Goal: Task Accomplishment & Management: Complete application form

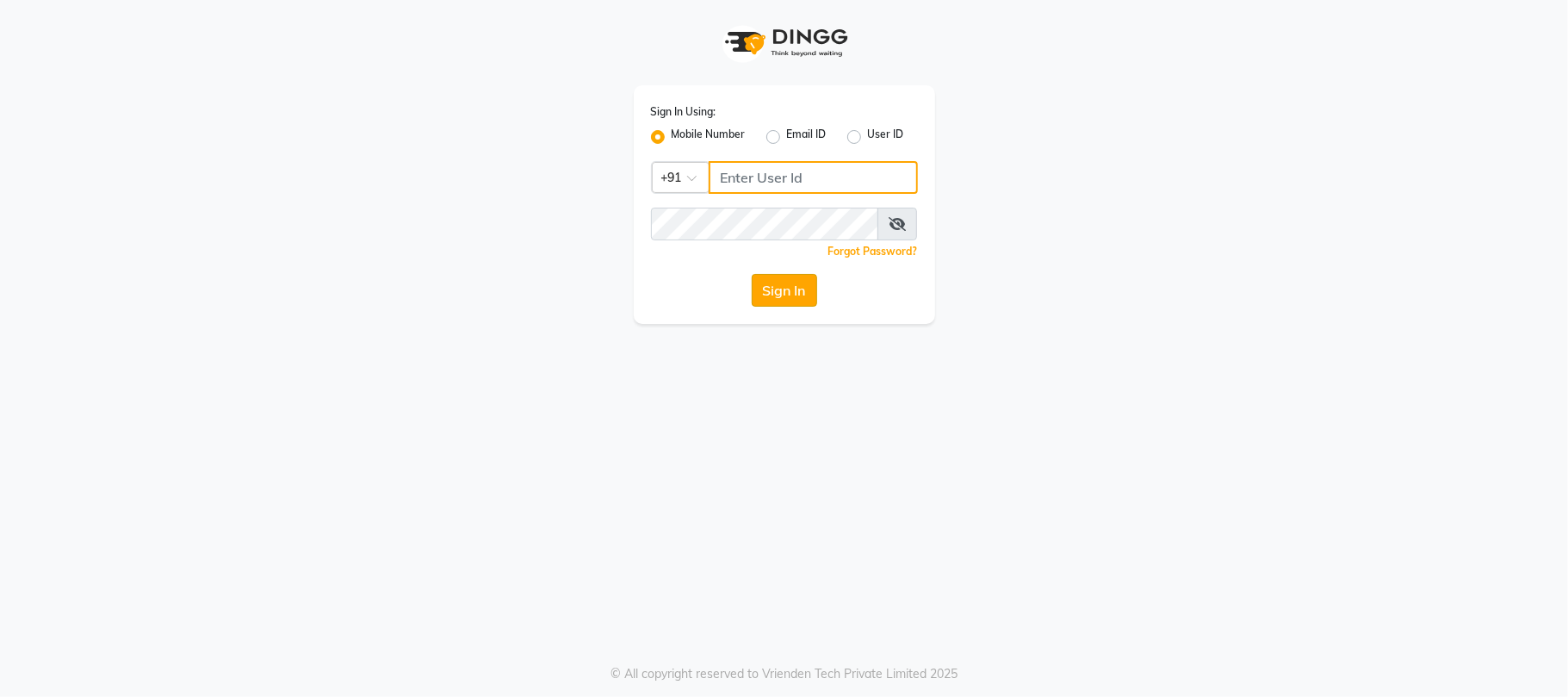
type input "9025339061"
click at [776, 301] on button "Sign In" at bounding box center [784, 290] width 66 height 32
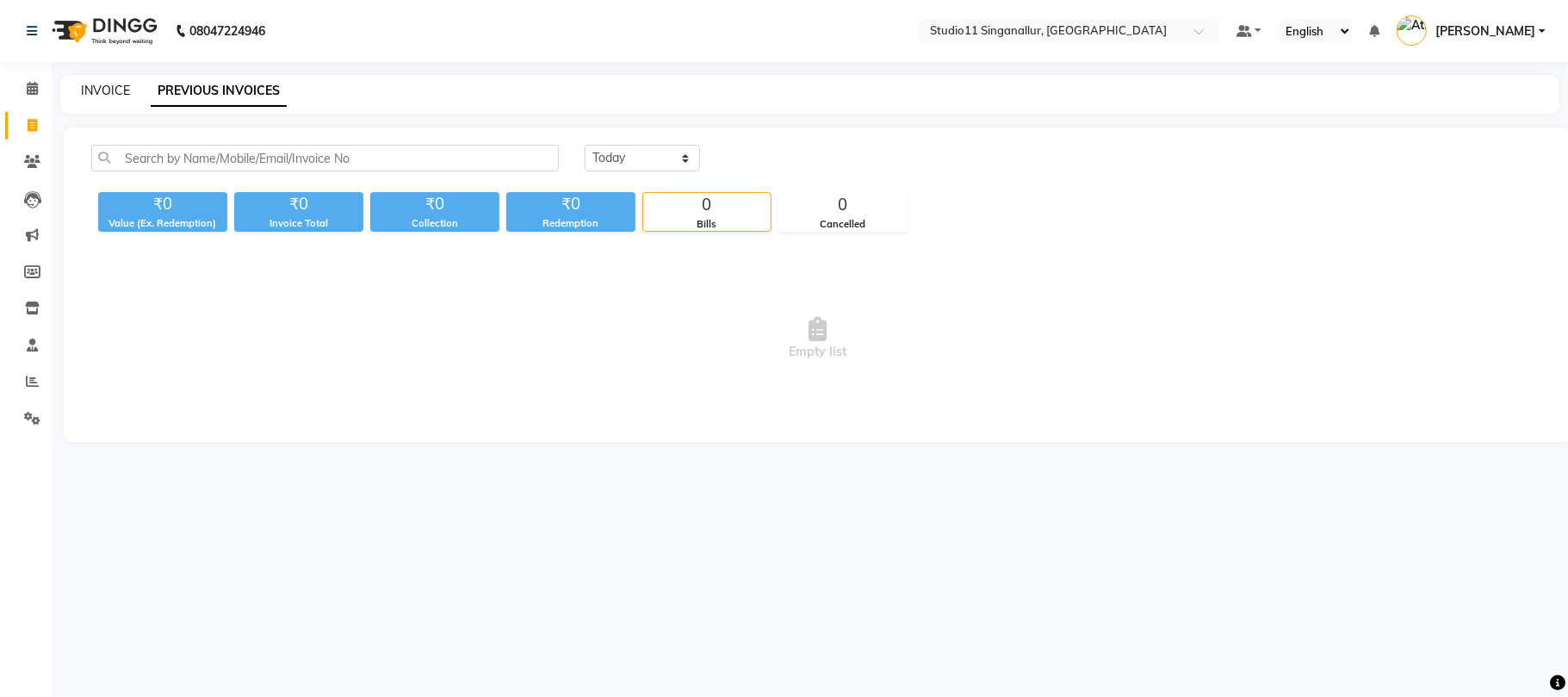
click at [102, 91] on link "INVOICE" at bounding box center [105, 90] width 50 height 15
select select "service"
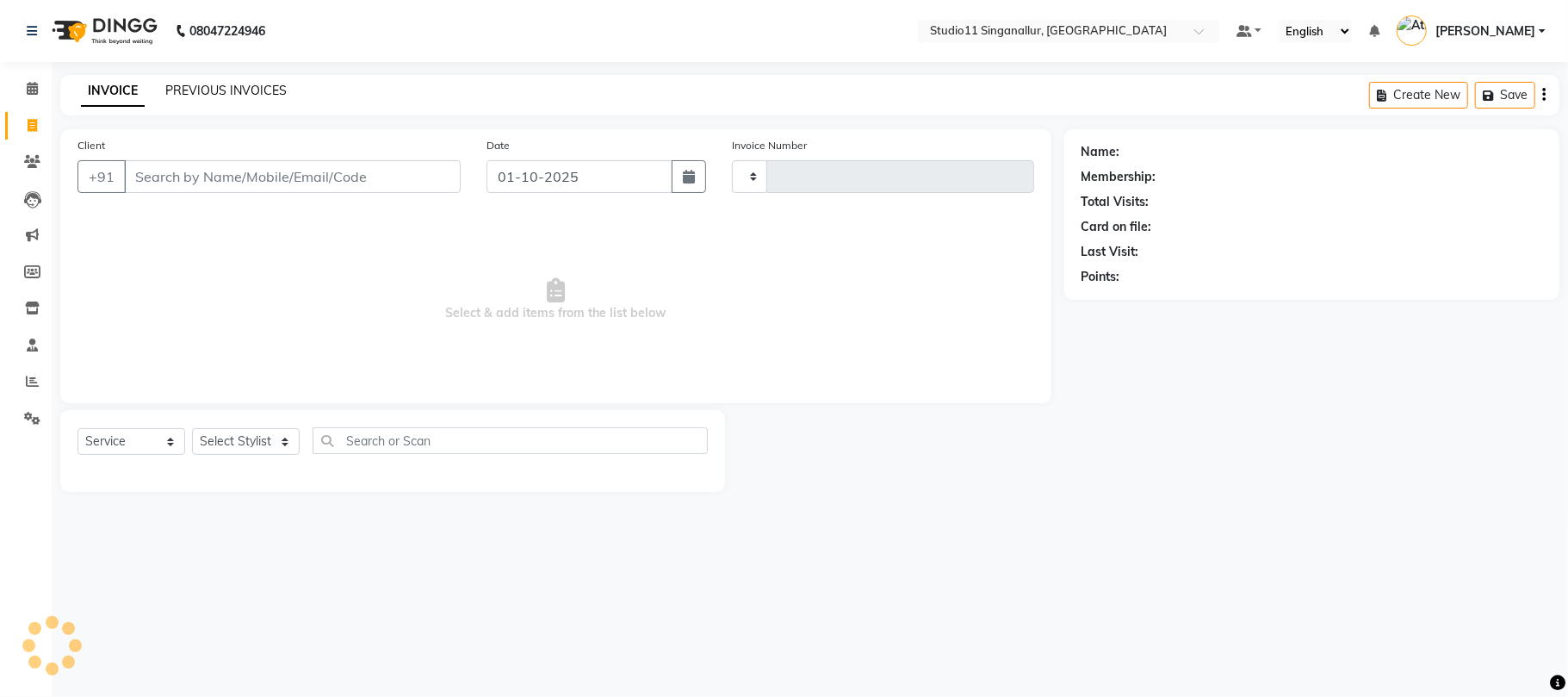
type input "4709"
select select "6616"
click at [230, 93] on link "PREVIOUS INVOICES" at bounding box center [226, 90] width 122 height 15
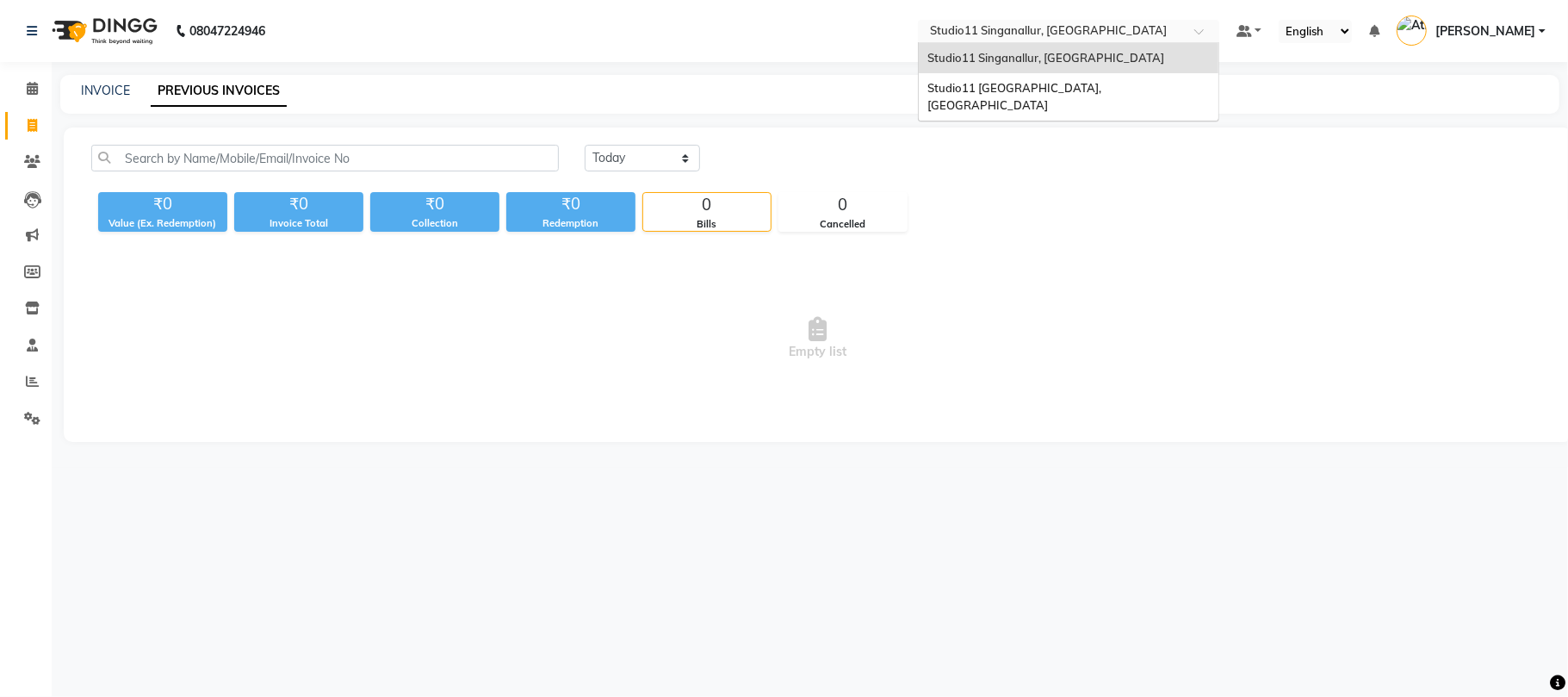
click at [1076, 24] on input "text" at bounding box center [1050, 32] width 249 height 17
click at [1068, 100] on div "Studio11 [GEOGRAPHIC_DATA], [GEOGRAPHIC_DATA]" at bounding box center [1068, 96] width 300 height 48
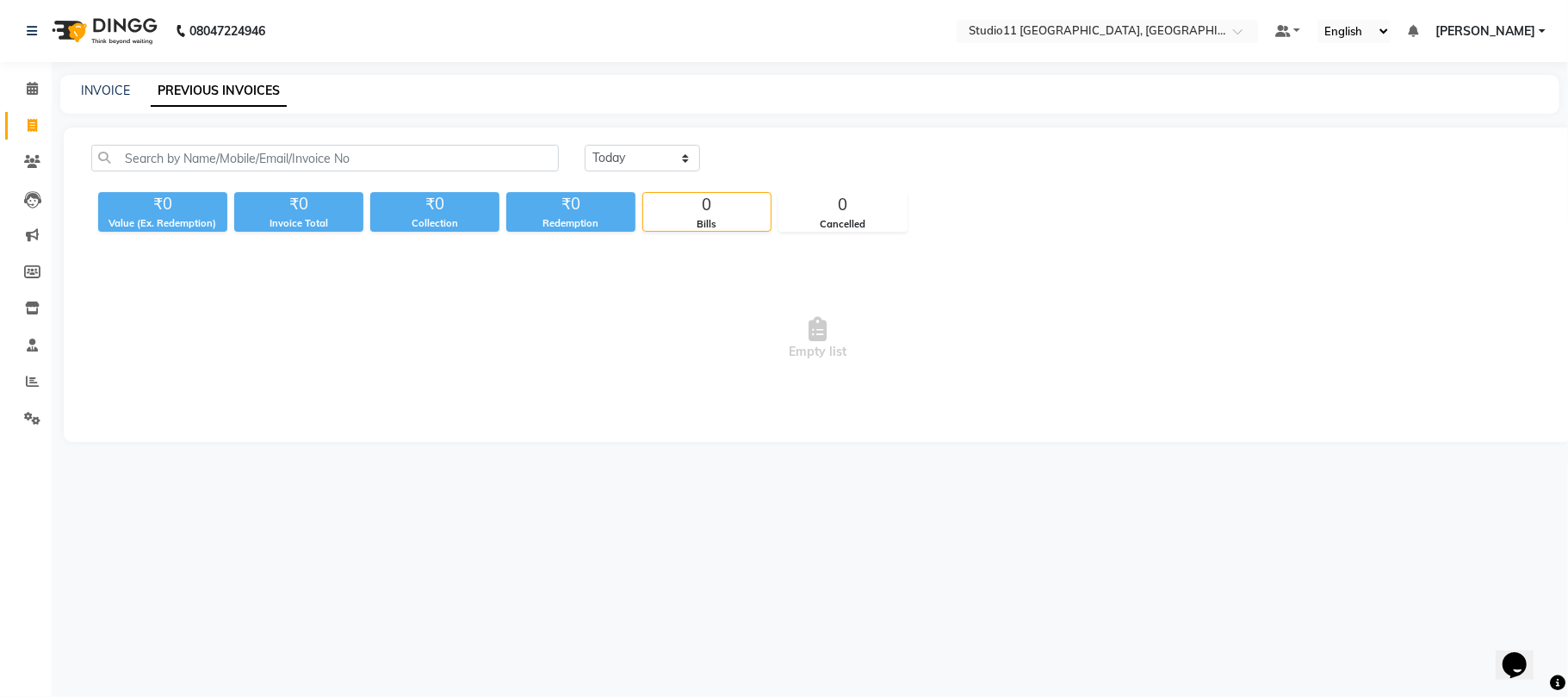
click at [1192, 46] on nav "08047224946 Select Location × Studio11 [GEOGRAPHIC_DATA], [GEOGRAPHIC_DATA] Def…" at bounding box center [784, 31] width 1568 height 62
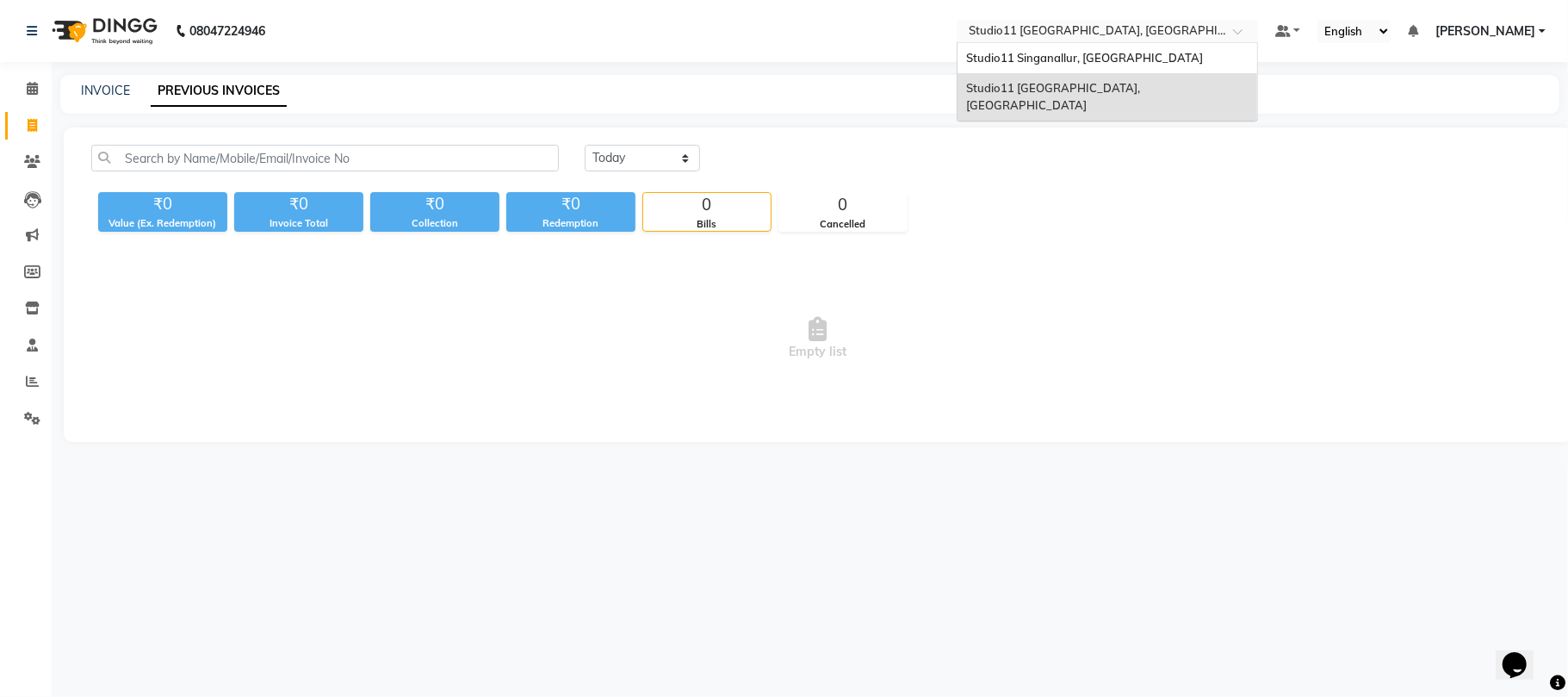
click at [1192, 26] on input "text" at bounding box center [1089, 32] width 249 height 17
click at [1145, 64] on span "Studio11 Singanallur, [GEOGRAPHIC_DATA]" at bounding box center [1084, 57] width 237 height 14
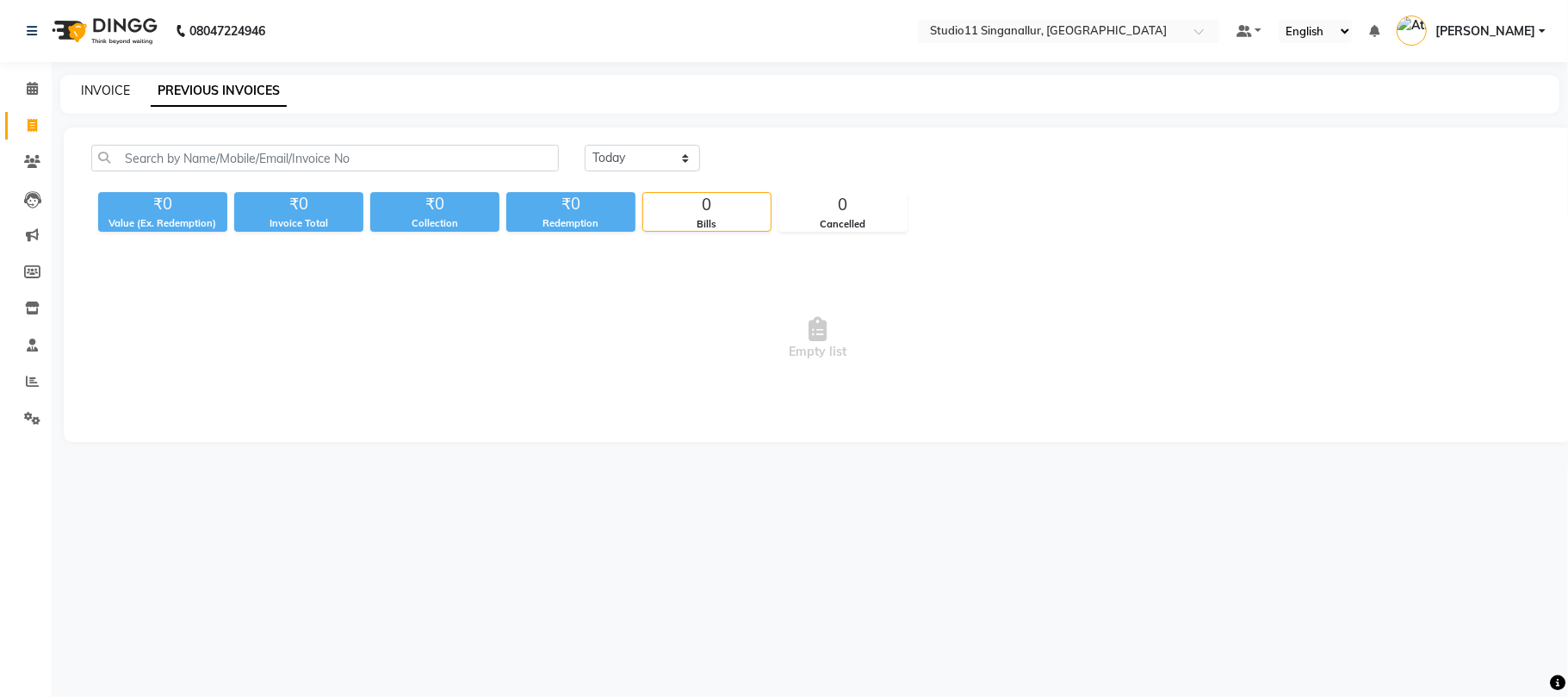
click at [97, 94] on link "INVOICE" at bounding box center [105, 90] width 50 height 15
select select "6616"
select select "service"
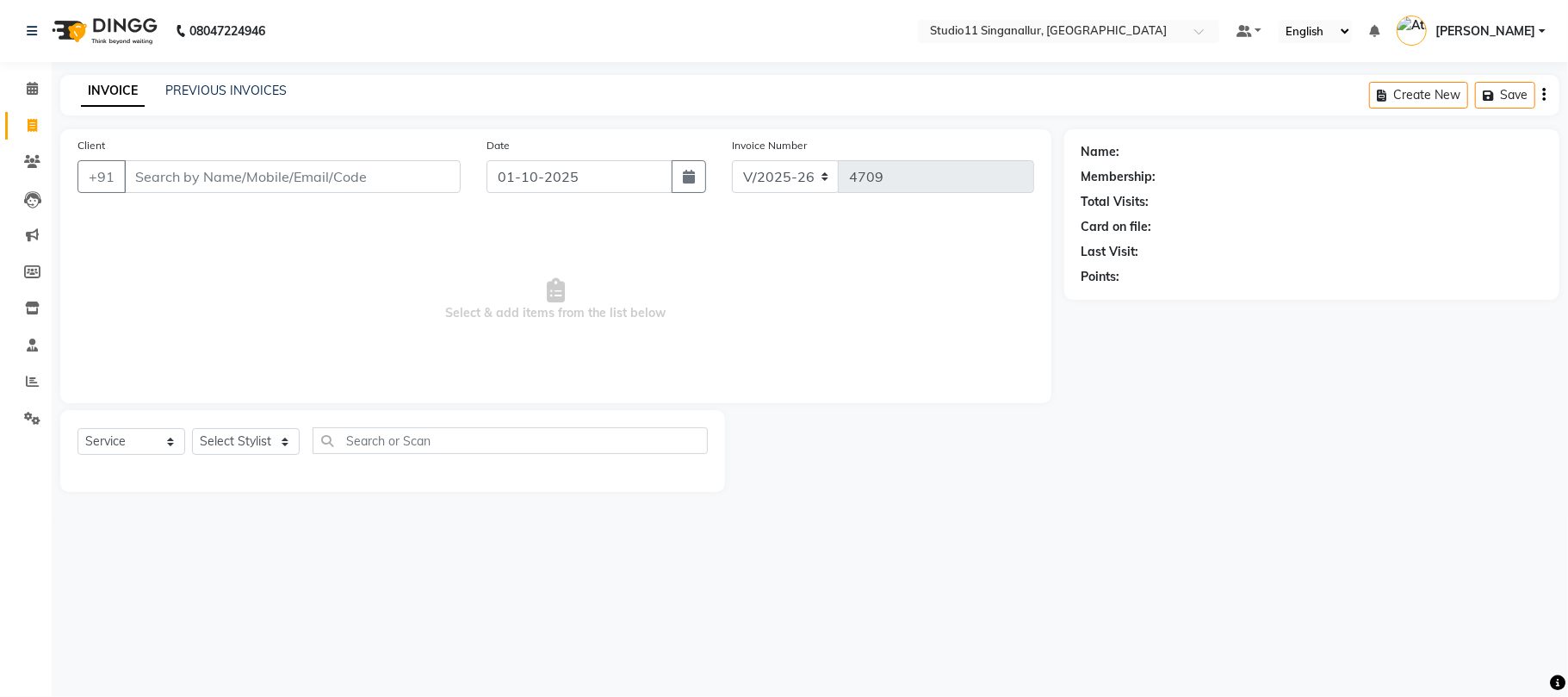
drag, startPoint x: 269, startPoint y: 464, endPoint x: 297, endPoint y: 422, distance: 50.5
click at [283, 442] on div "Select Service Product Membership Package Voucher Prepaid Gift Card Select Styl…" at bounding box center [392, 447] width 630 height 41
click at [288, 435] on select "Select Stylist akbar Athira daniel Divya Haritha kowsalya krithika narmatha pan…" at bounding box center [246, 441] width 108 height 27
select select "51156"
click at [192, 428] on select "Select Stylist akbar Athira daniel Divya Haritha kowsalya krithika narmatha pan…" at bounding box center [246, 441] width 108 height 27
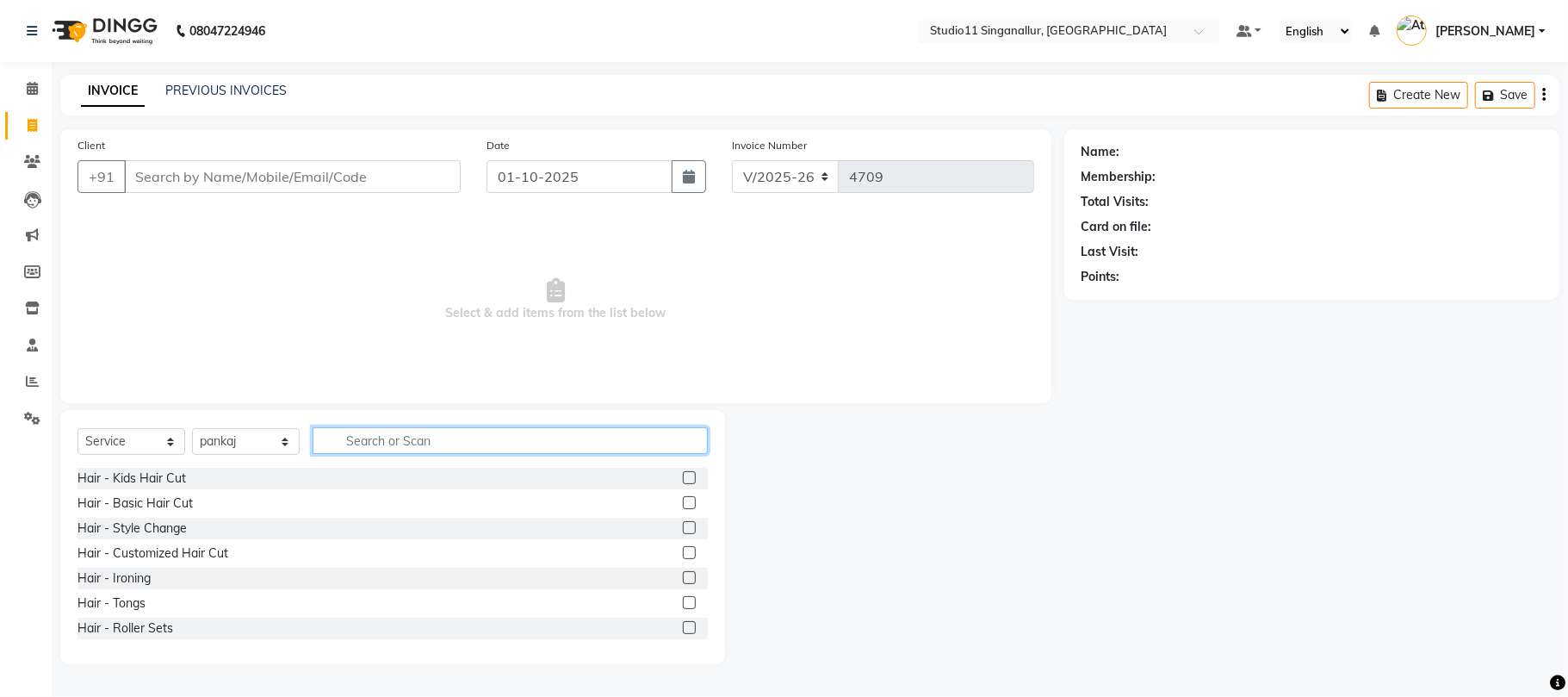
click at [369, 439] on input "text" at bounding box center [509, 440] width 395 height 27
type input "hair cut"
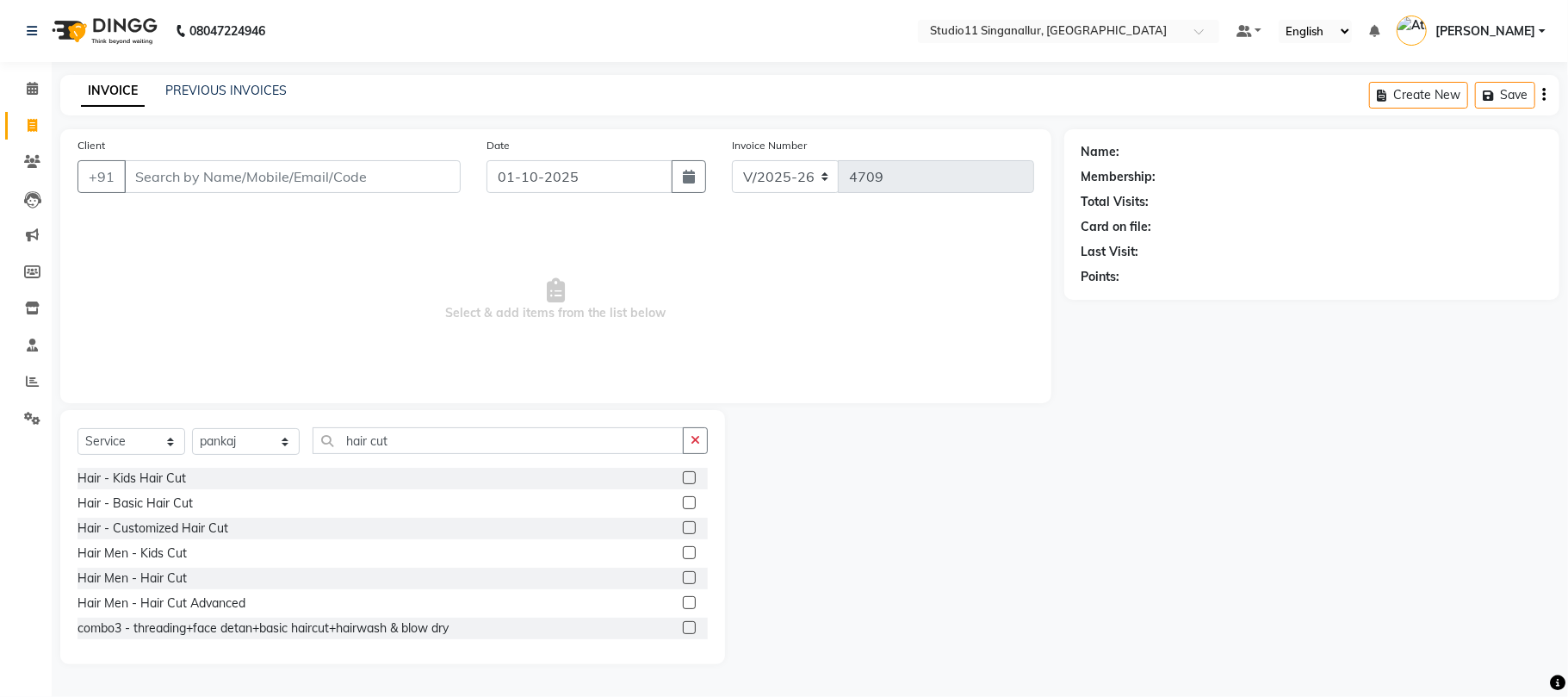
click at [683, 575] on div at bounding box center [696, 578] width 25 height 22
click at [683, 573] on label at bounding box center [689, 577] width 13 height 13
click at [683, 573] on input "checkbox" at bounding box center [689, 578] width 11 height 11
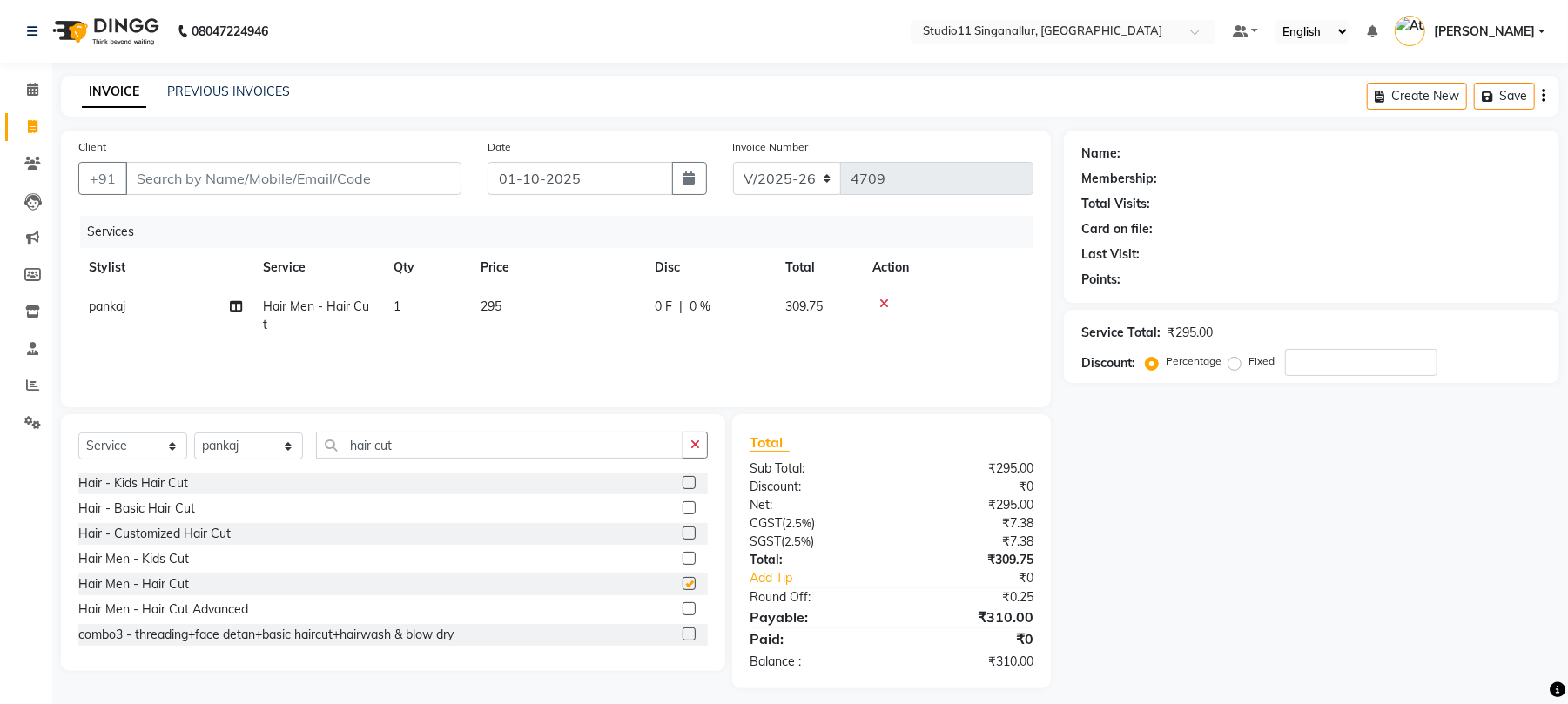
checkbox input "false"
click at [700, 450] on icon "button" at bounding box center [695, 444] width 10 height 12
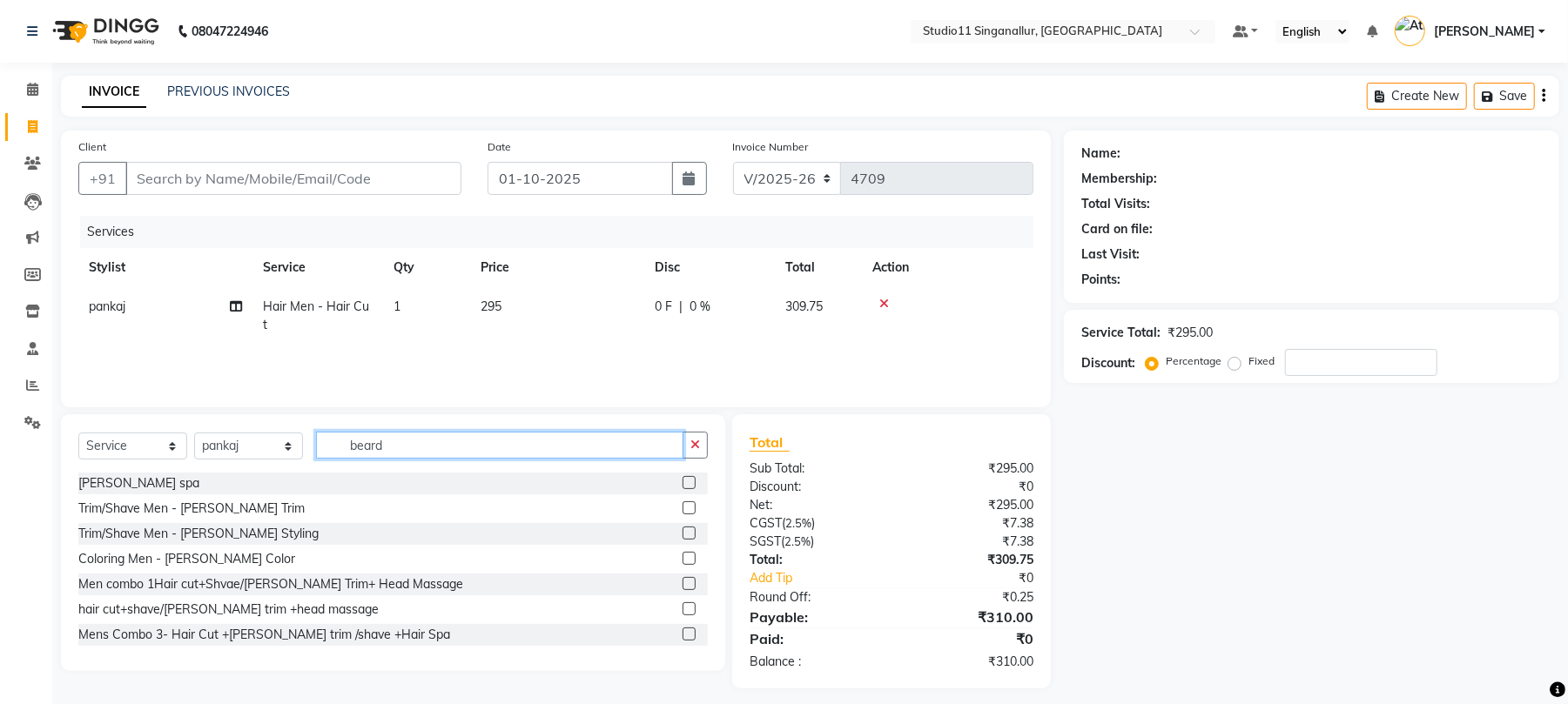
type input "beard"
click at [683, 507] on label at bounding box center [689, 508] width 13 height 13
click at [683, 507] on input "checkbox" at bounding box center [688, 508] width 11 height 11
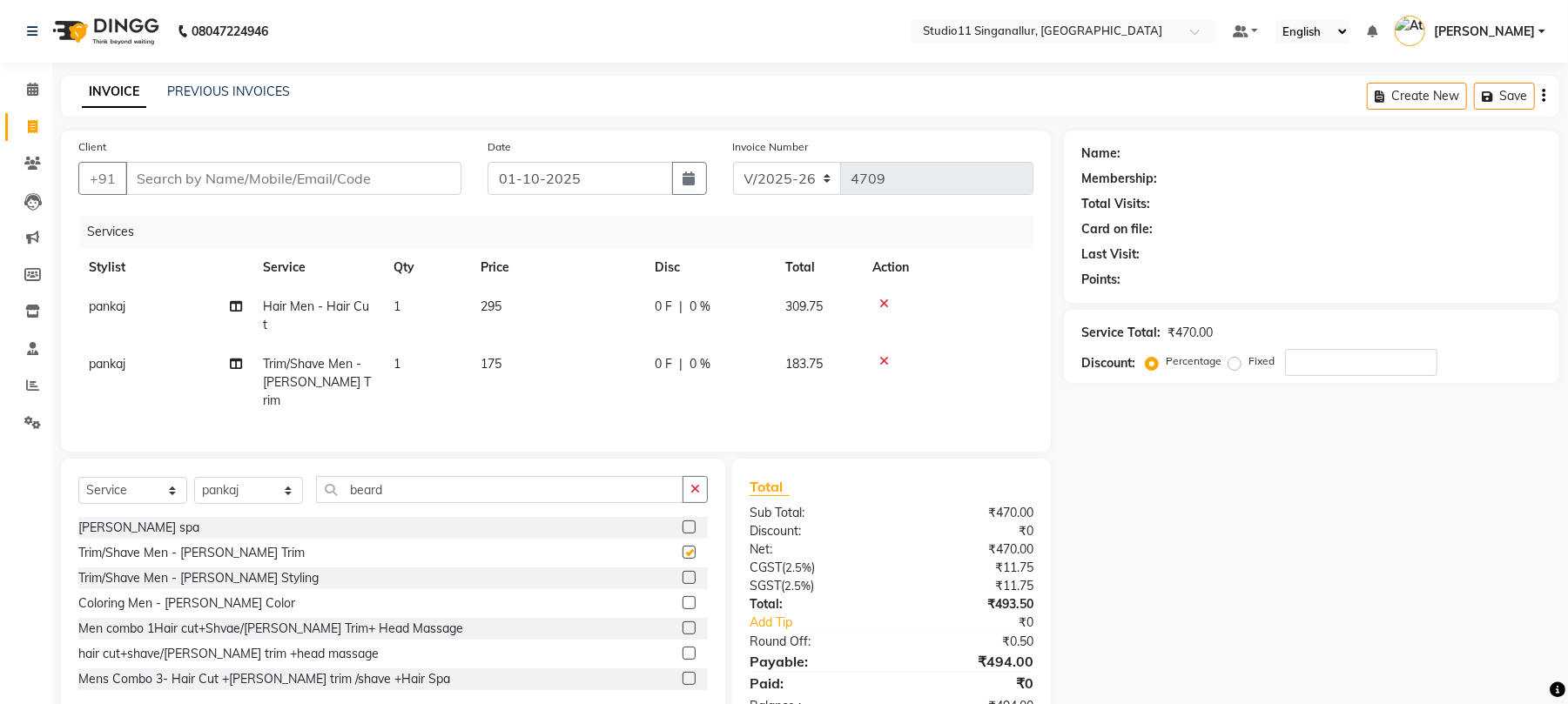
checkbox input "false"
click at [379, 174] on input "Client" at bounding box center [293, 178] width 336 height 33
type input "9"
type input "0"
type input "9042298178"
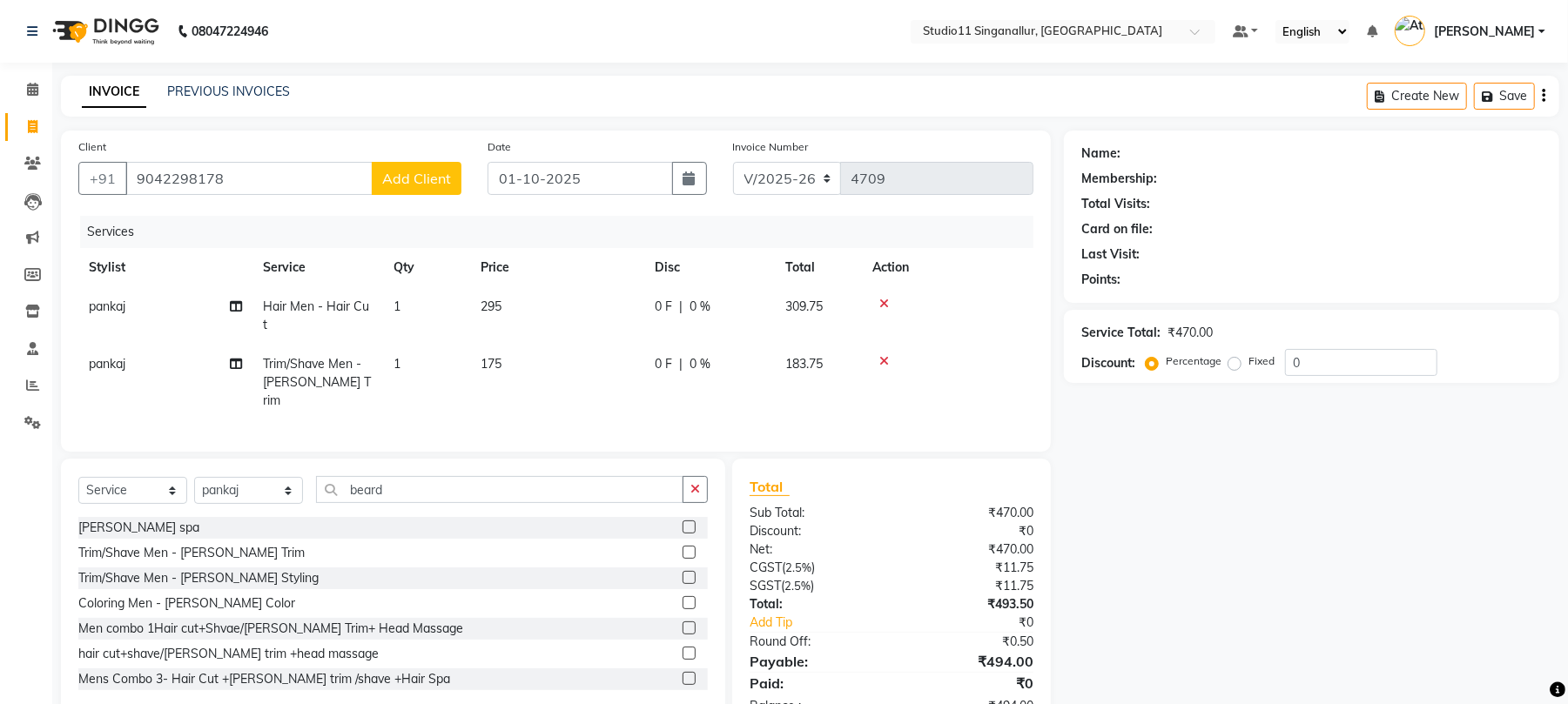
click at [405, 191] on button "Add Client" at bounding box center [416, 178] width 90 height 33
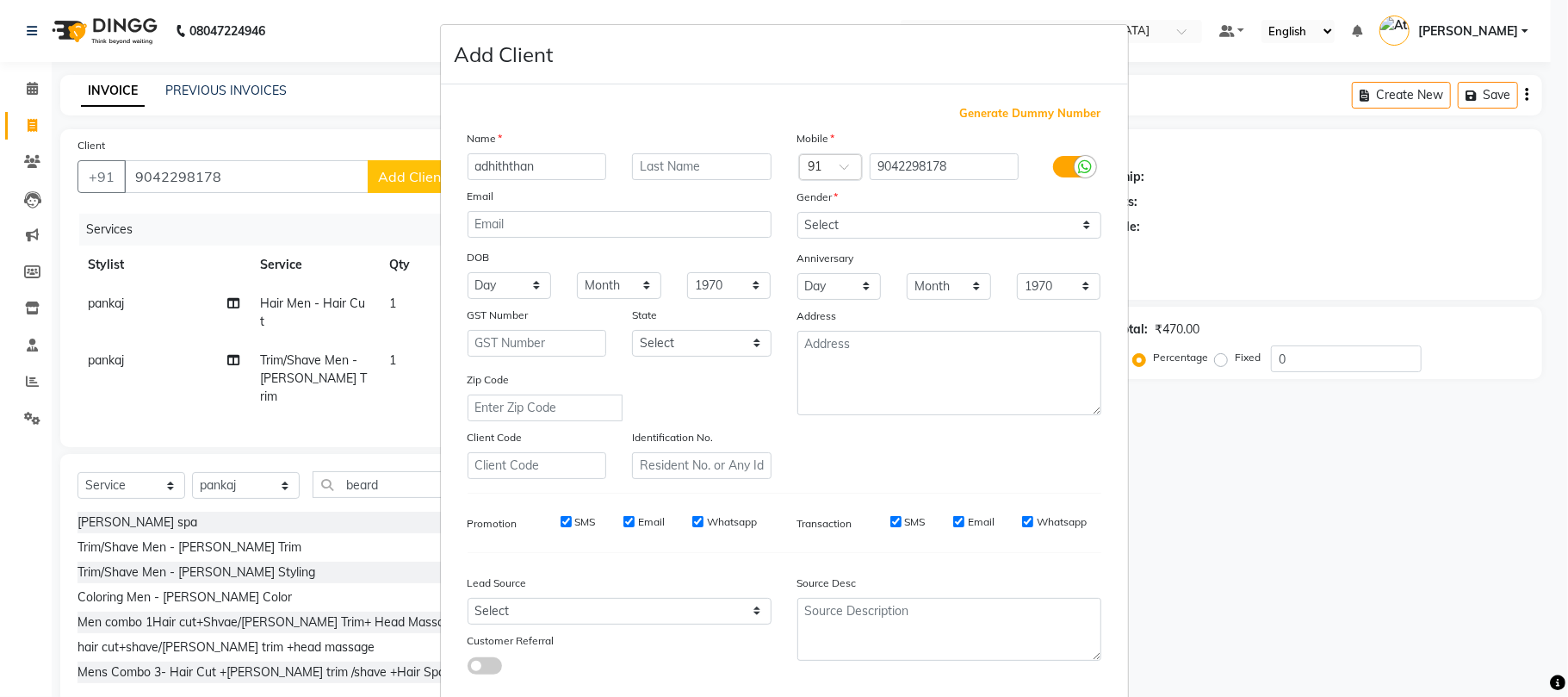
type input "adhiththan"
click at [842, 222] on select "Select Male Female Other Prefer Not To Say" at bounding box center [950, 225] width 304 height 27
select select "male"
click at [798, 212] on select "Select Male Female Other Prefer Not To Say" at bounding box center [950, 225] width 304 height 27
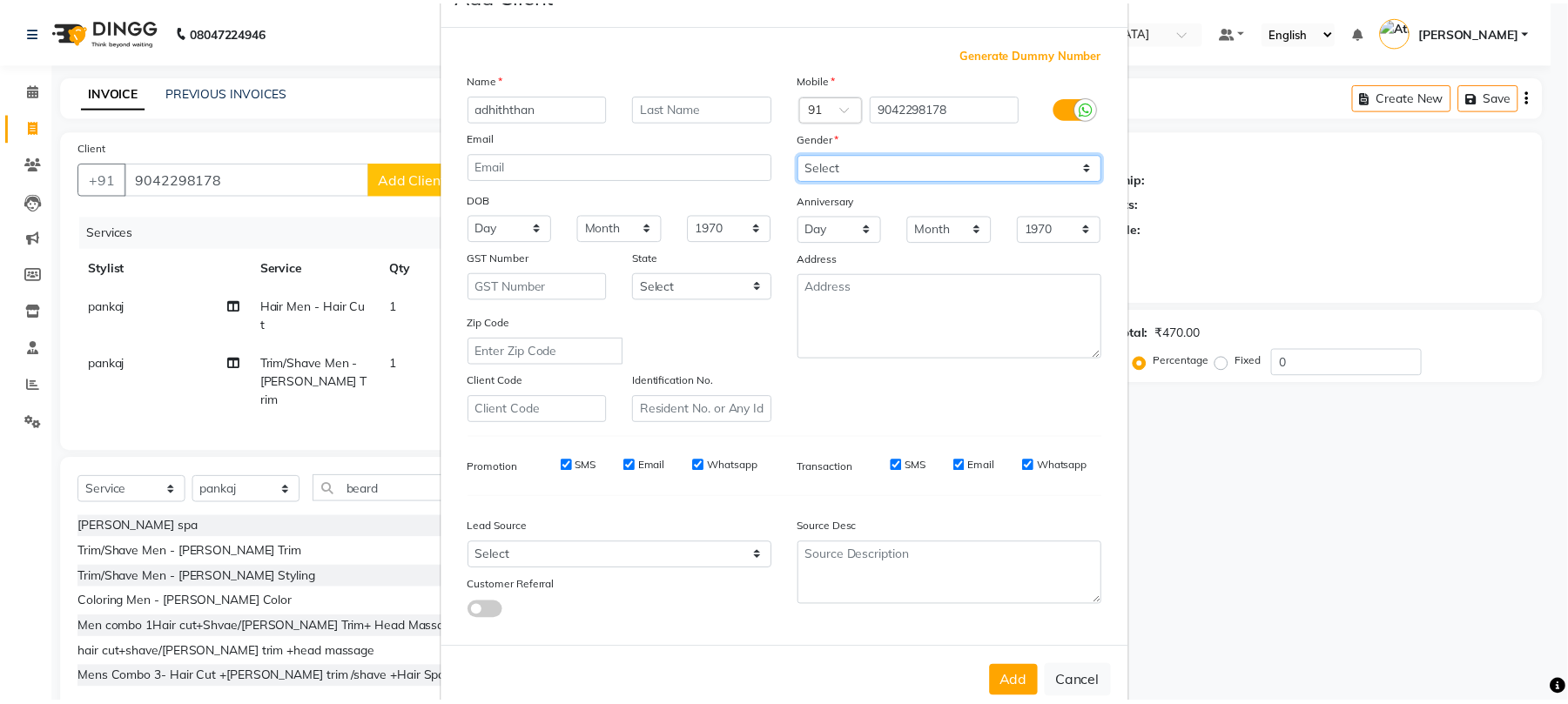
scroll to position [95, 0]
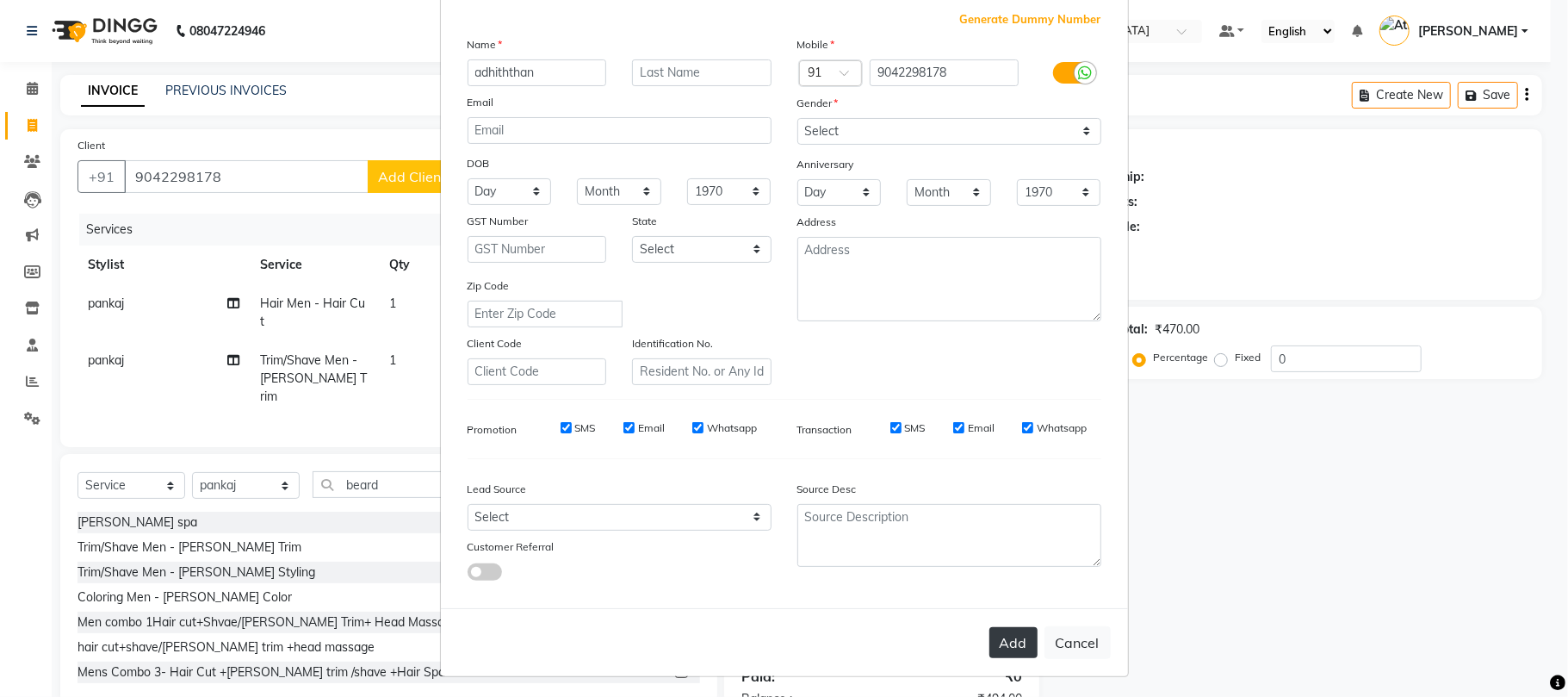
click at [996, 634] on button "Add" at bounding box center [1014, 642] width 49 height 31
select select
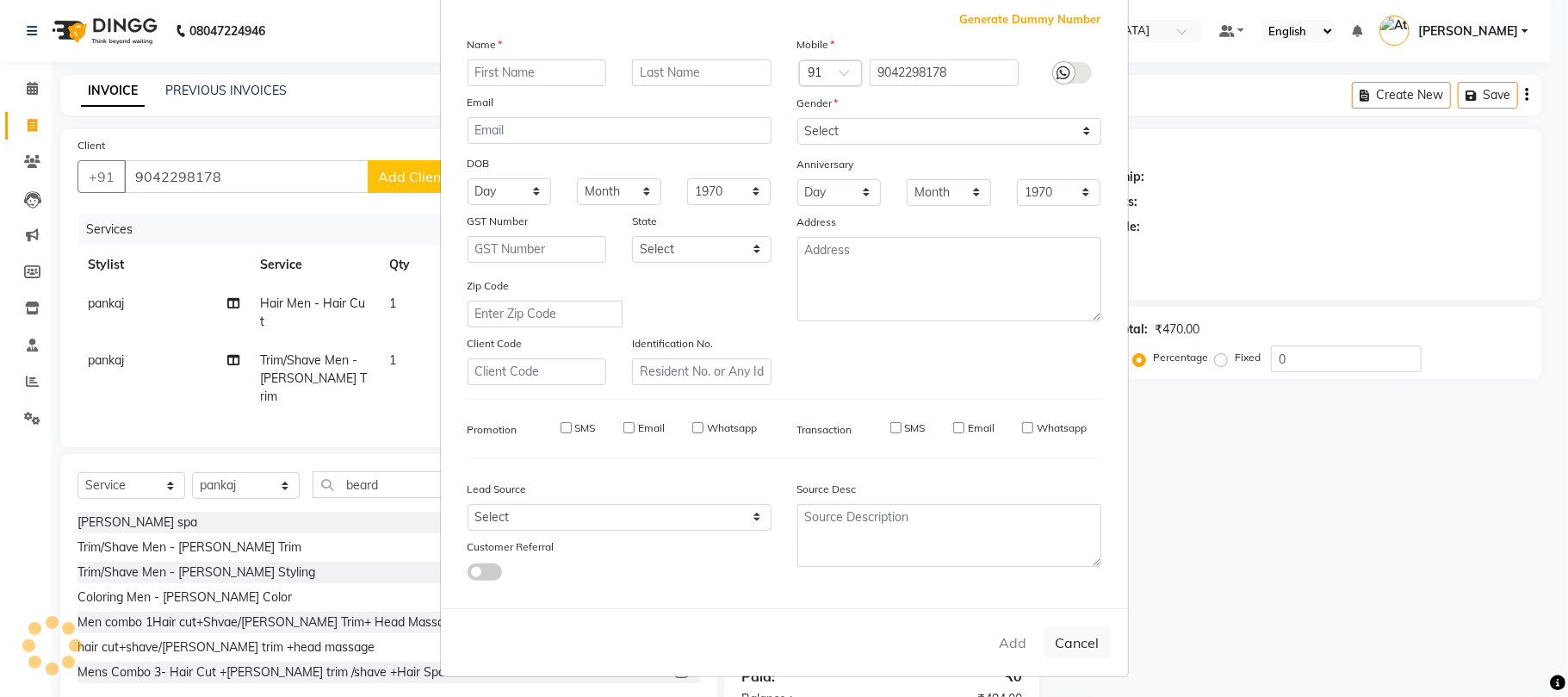
select select
checkbox input "false"
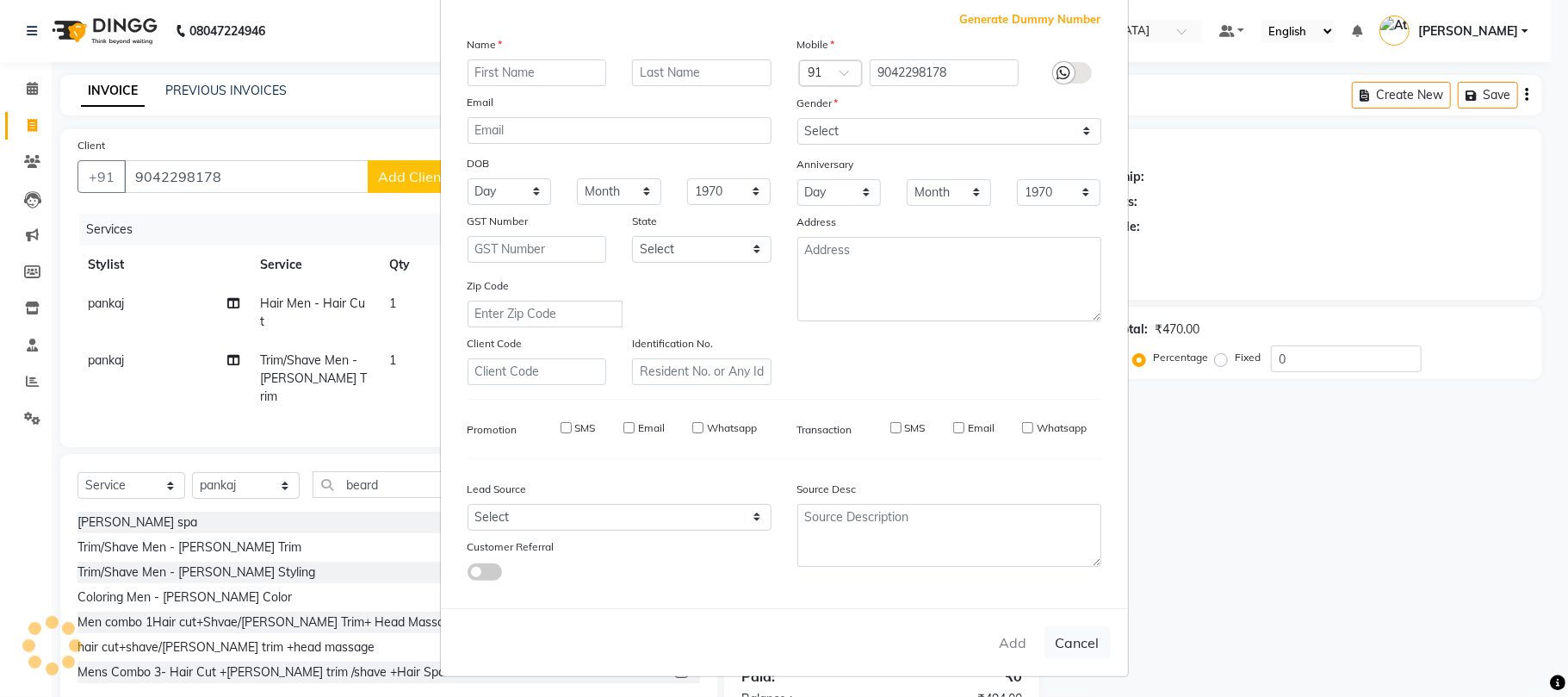
checkbox input "false"
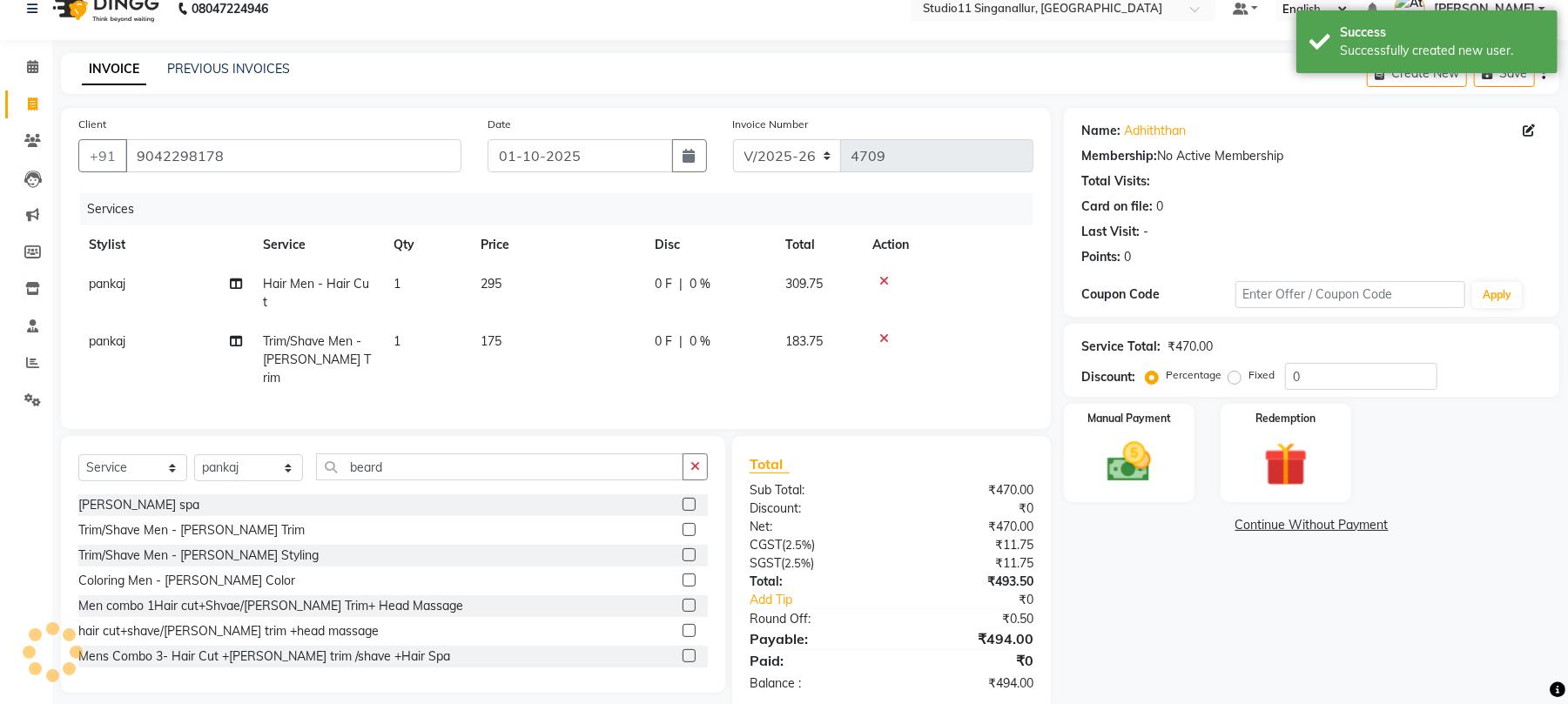
scroll to position [35, 0]
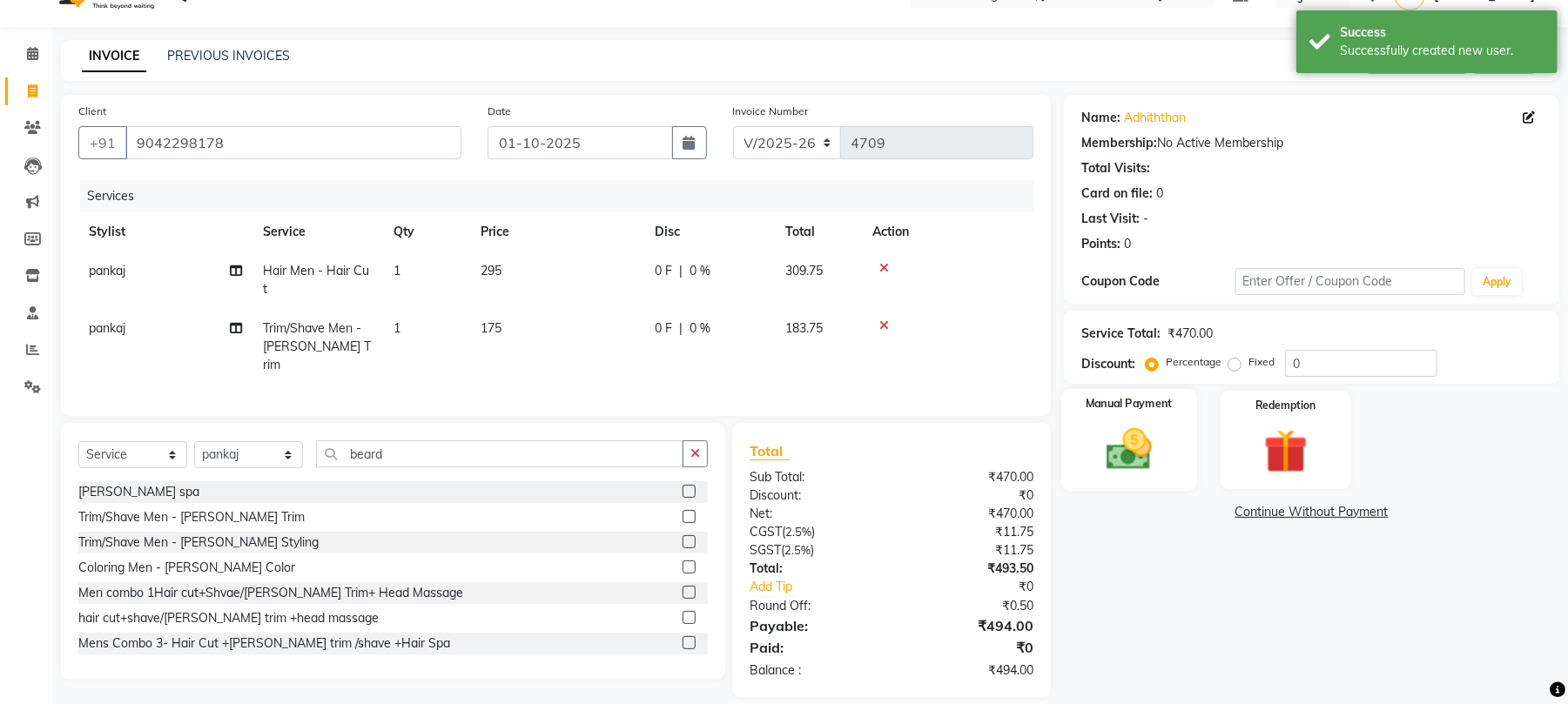
click at [1153, 468] on img at bounding box center [1129, 449] width 75 height 53
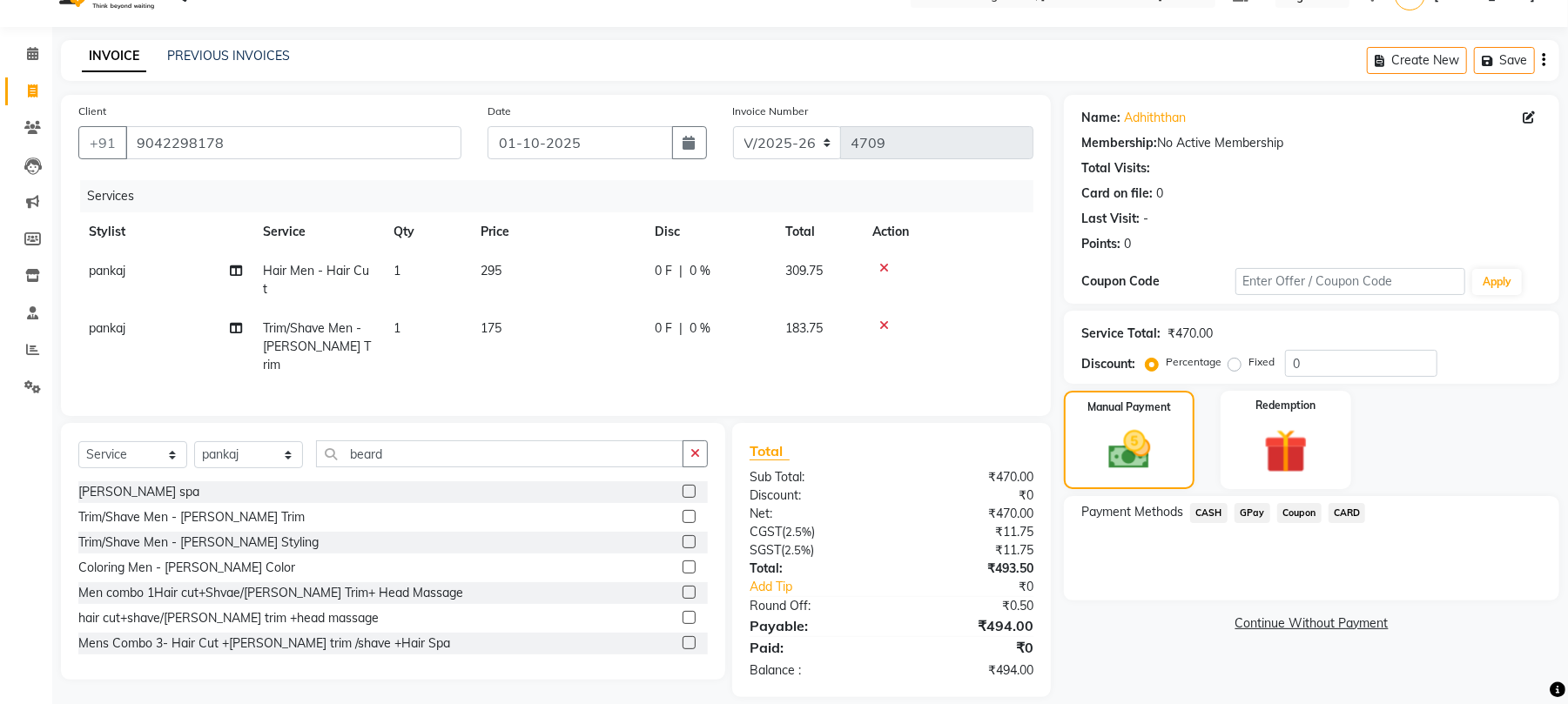
click at [1251, 513] on span "GPay" at bounding box center [1252, 513] width 35 height 20
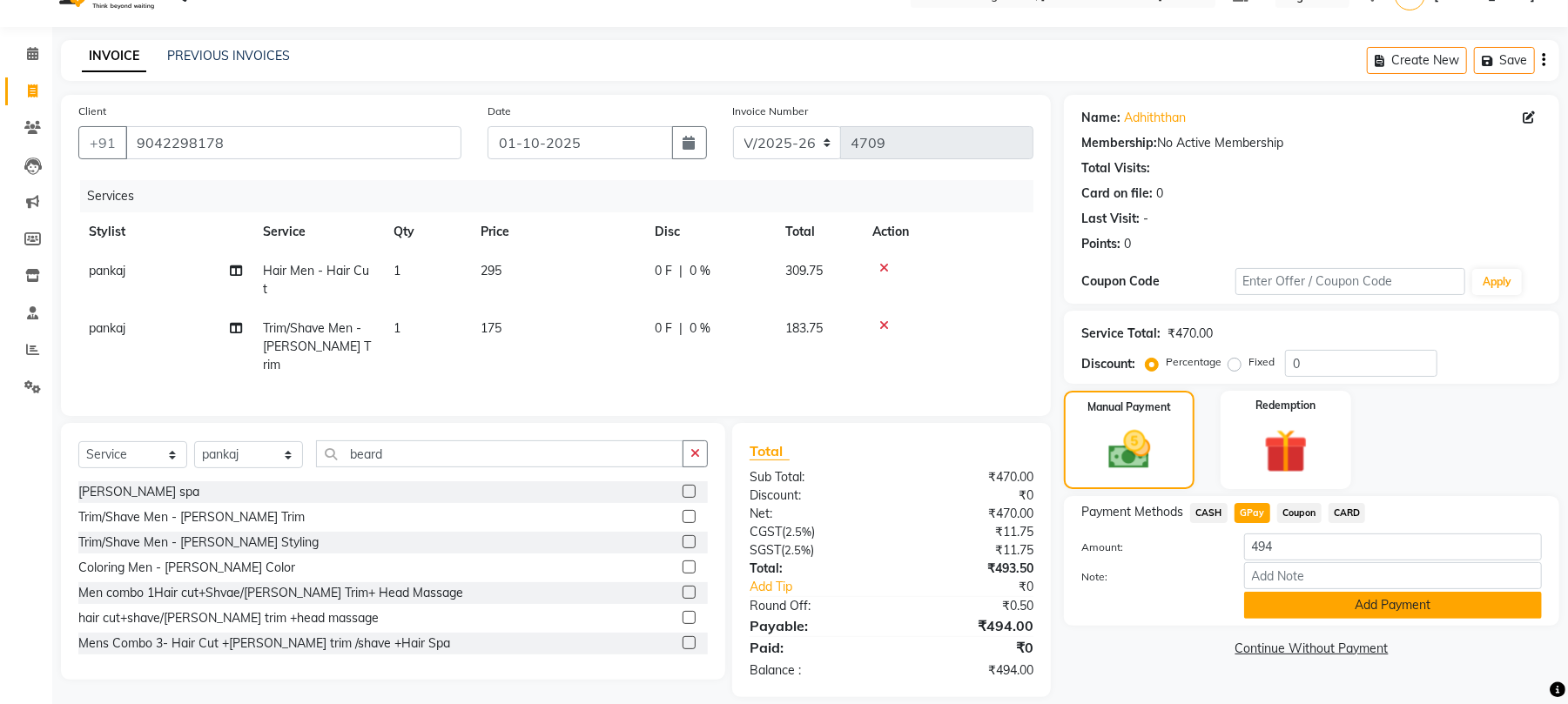
click at [1340, 598] on button "Add Payment" at bounding box center [1392, 606] width 298 height 27
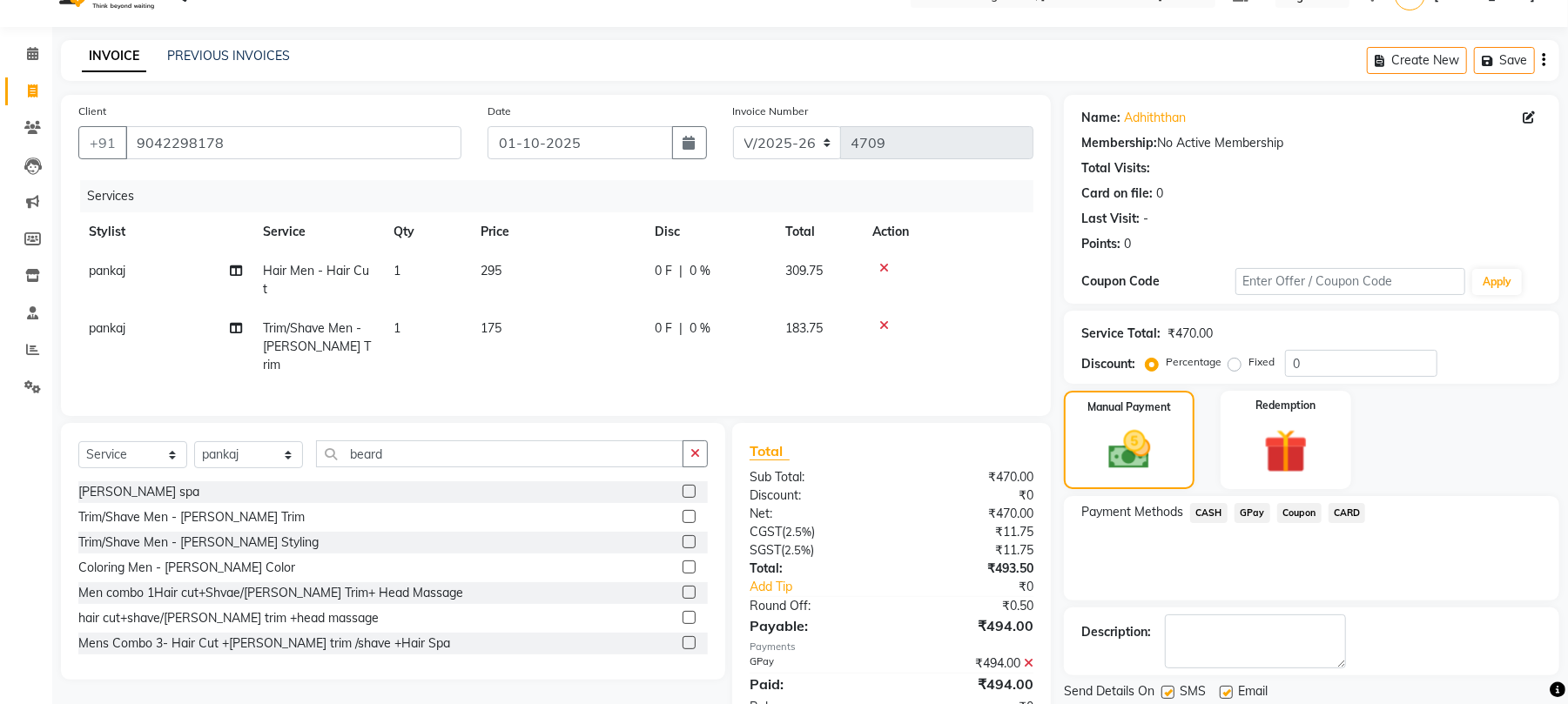
scroll to position [94, 0]
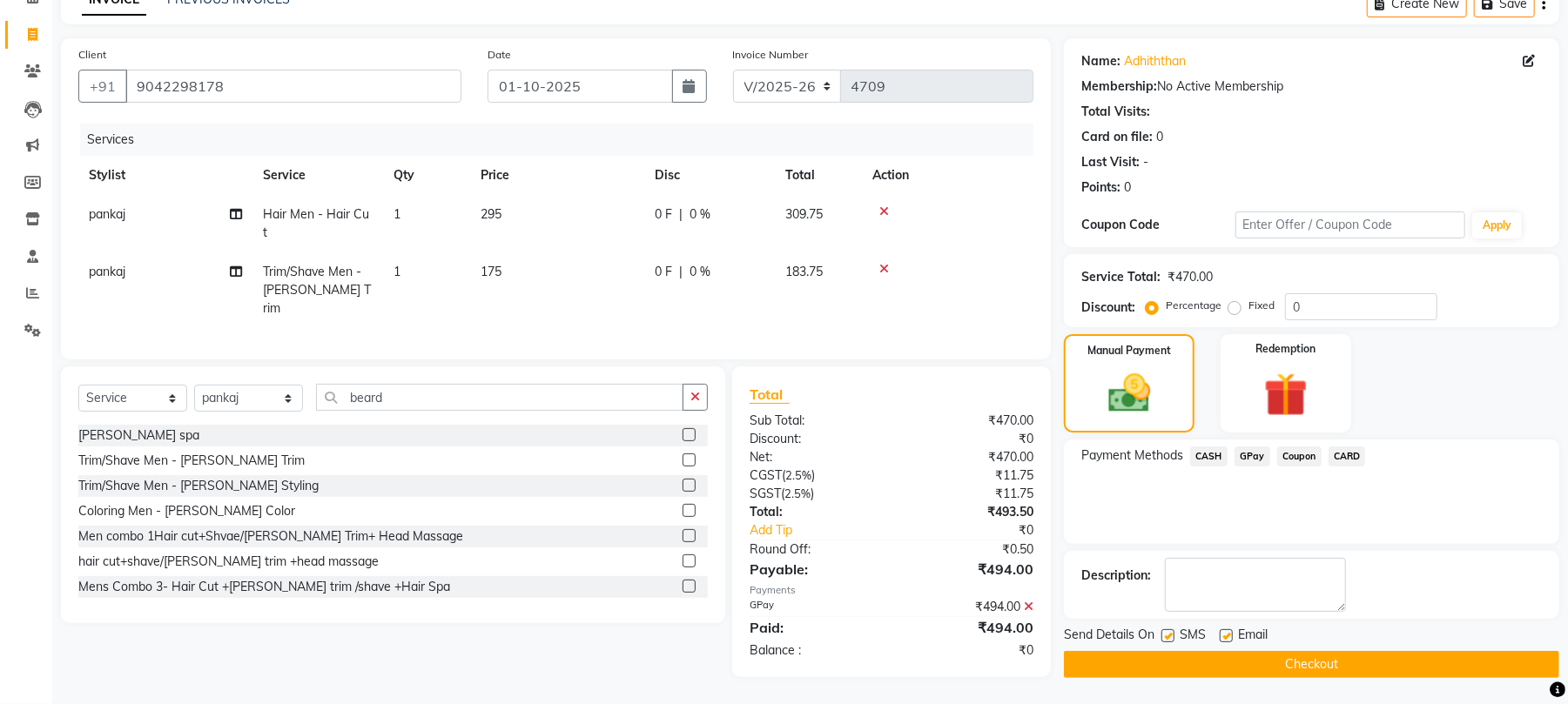
click at [1222, 640] on label at bounding box center [1226, 636] width 13 height 13
click at [1222, 640] on input "checkbox" at bounding box center [1225, 637] width 11 height 11
checkbox input "false"
click at [1168, 632] on label at bounding box center [1168, 636] width 13 height 13
click at [1168, 632] on input "checkbox" at bounding box center [1167, 637] width 11 height 11
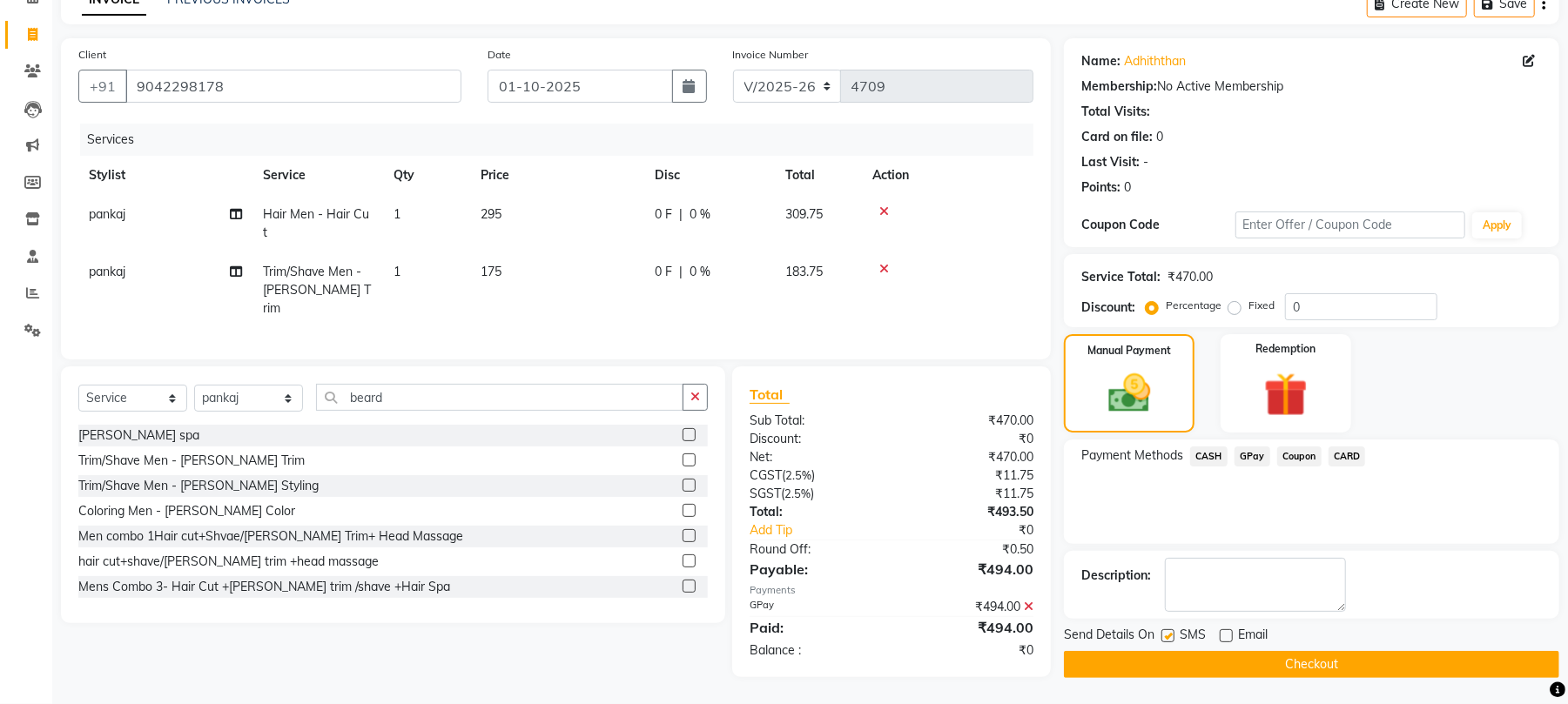
checkbox input "false"
click at [1168, 667] on button "Checkout" at bounding box center [1311, 665] width 495 height 27
